Goal: Task Accomplishment & Management: Use online tool/utility

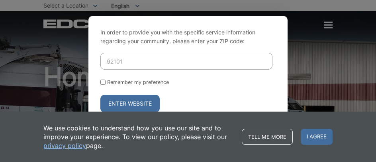
type input "92101"
click at [133, 105] on button "Enter Website" at bounding box center [129, 104] width 59 height 18
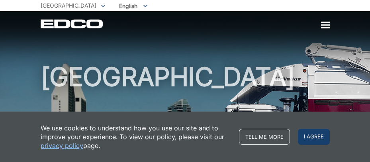
click at [307, 134] on span "I agree" at bounding box center [314, 136] width 32 height 16
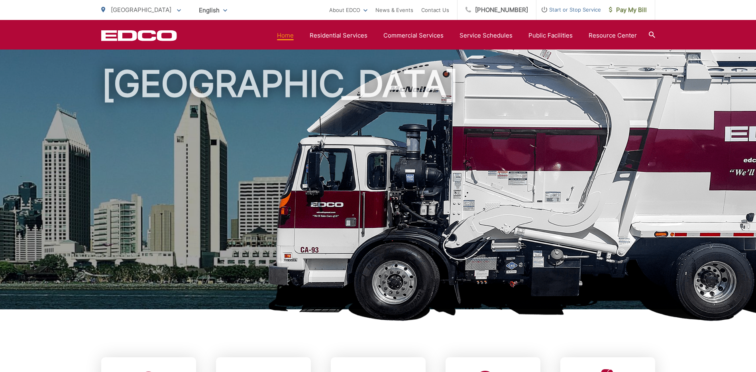
scroll to position [232, 0]
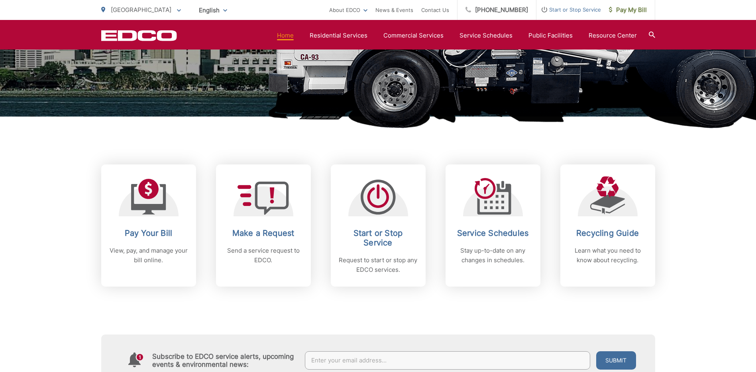
click at [370, 161] on div "Subscribe to EDCO service alerts, upcoming events & environmental news: Submit" at bounding box center [378, 335] width 554 height 99
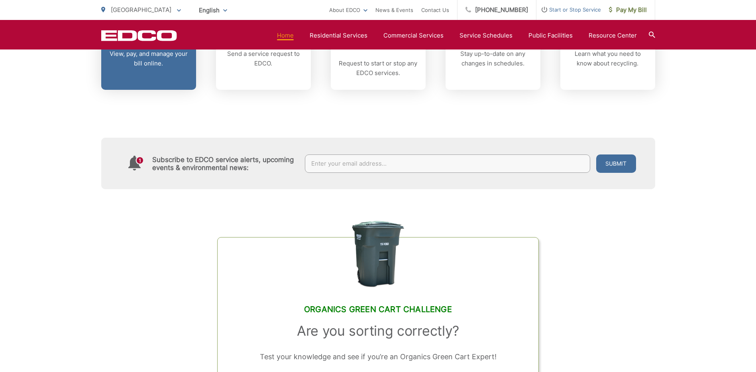
click at [148, 61] on p "View, pay, and manage your bill online." at bounding box center [148, 58] width 79 height 19
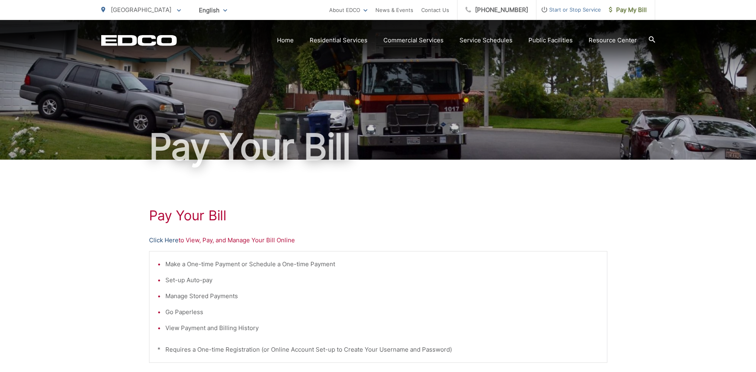
click at [168, 242] on link "Click Here" at bounding box center [164, 240] width 30 height 10
